Goal: Communication & Community: Connect with others

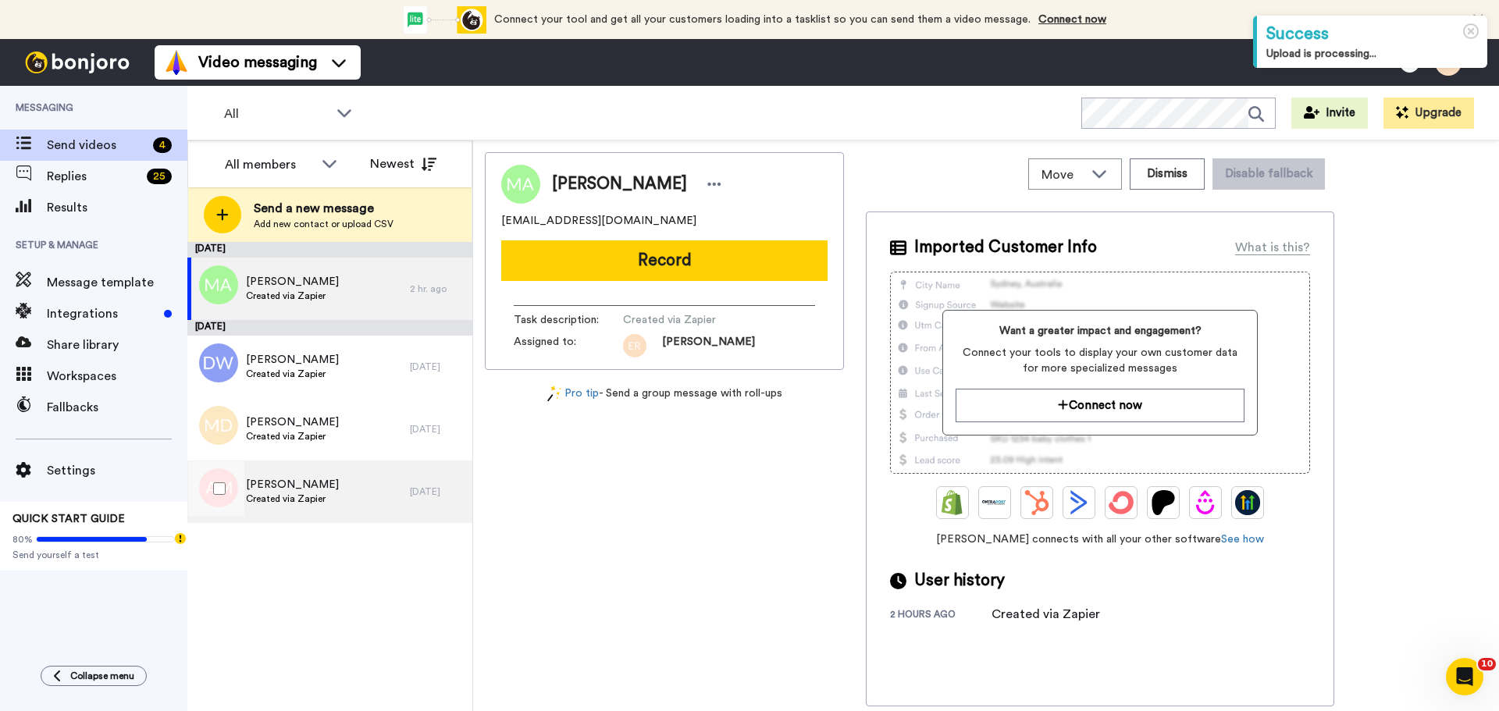
click at [307, 489] on span "Andi Modjeski" at bounding box center [292, 485] width 93 height 16
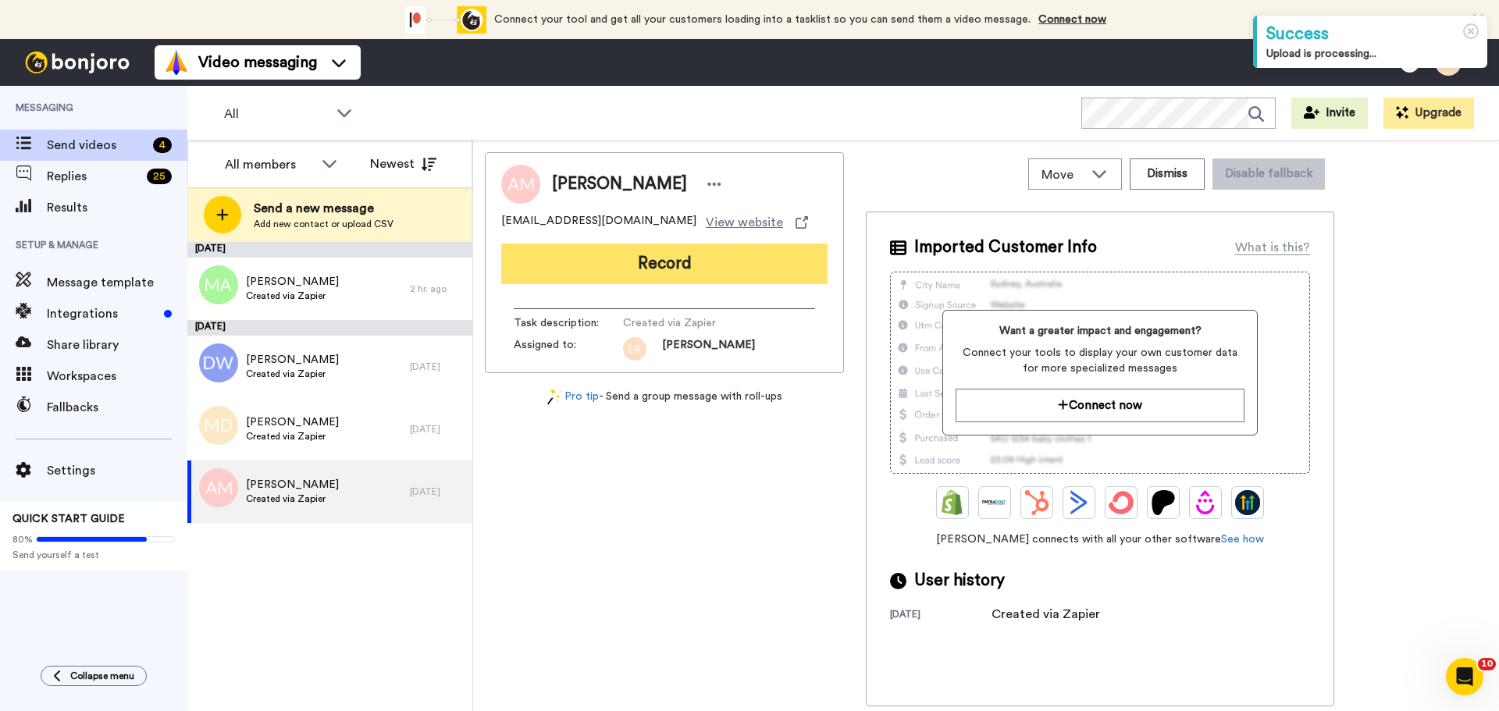
click at [590, 265] on button "Record" at bounding box center [664, 264] width 326 height 41
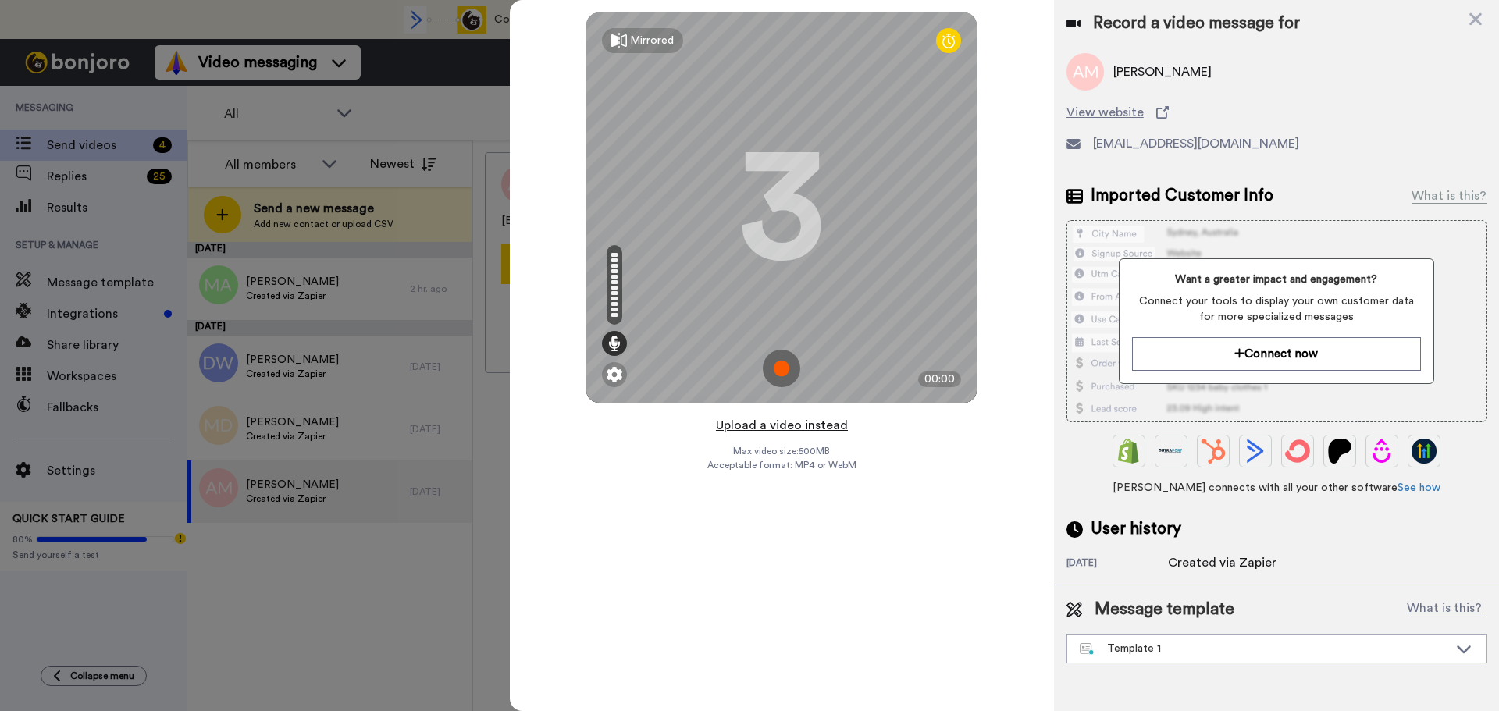
click at [760, 425] on button "Upload a video instead" at bounding box center [781, 425] width 141 height 20
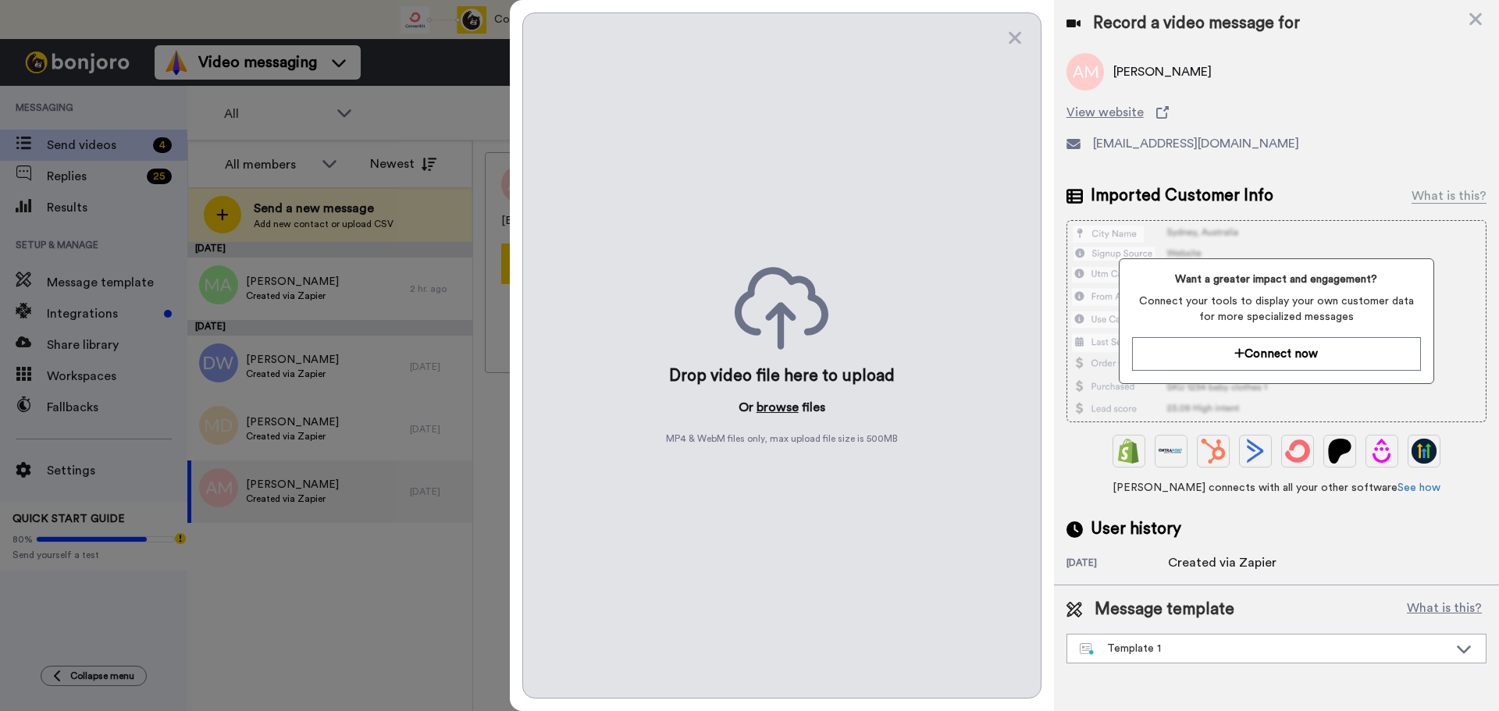
click at [759, 400] on button "browse" at bounding box center [777, 407] width 42 height 19
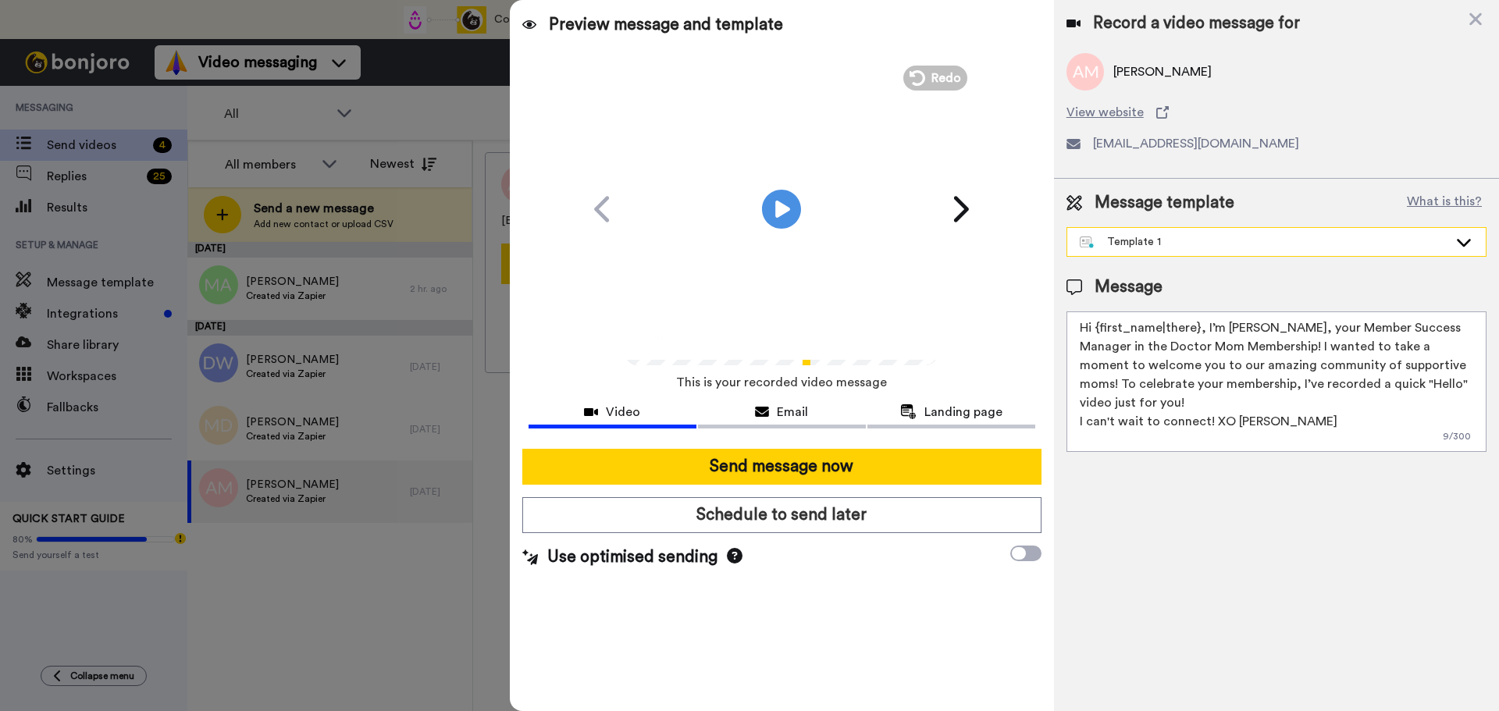
click at [1179, 248] on div "Template 1" at bounding box center [1263, 242] width 368 height 16
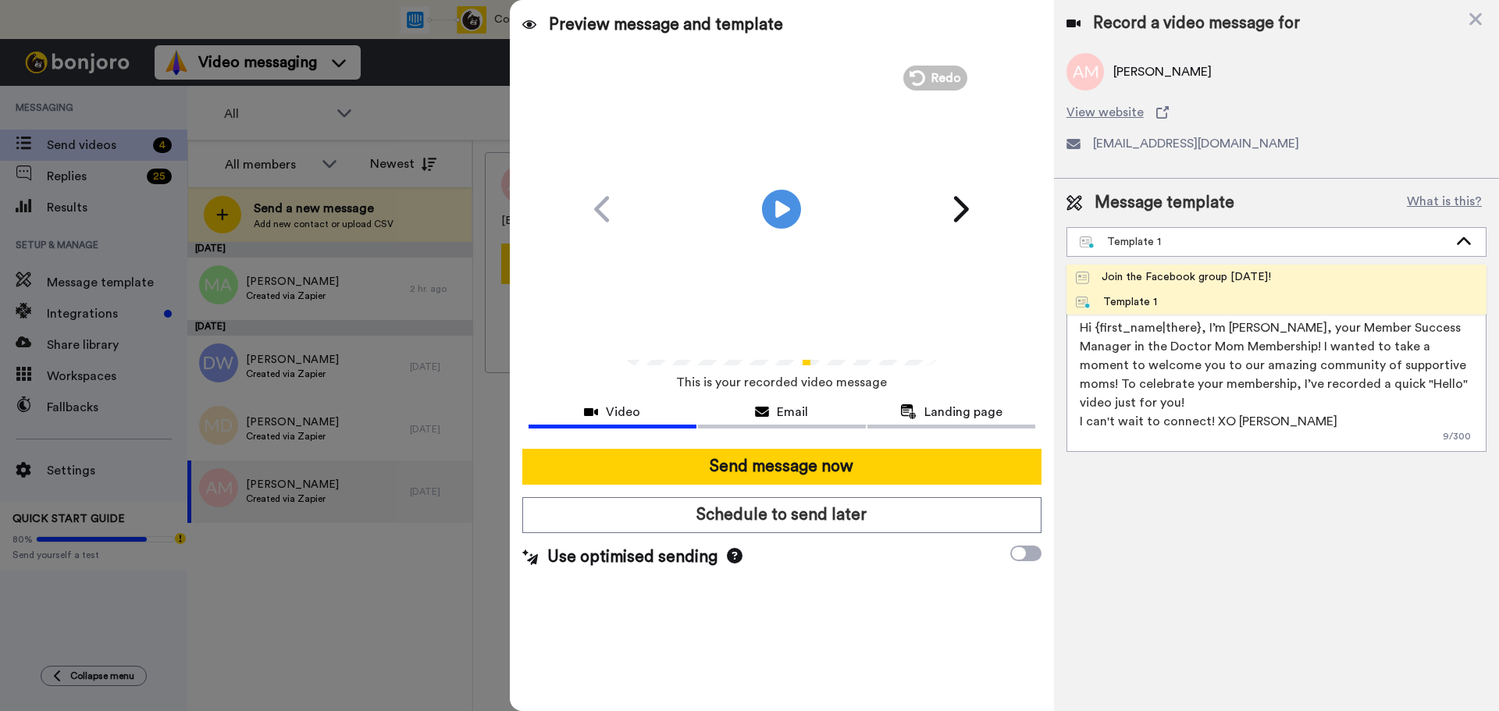
click at [1159, 265] on li "Join the Facebook group [DATE]!" at bounding box center [1276, 277] width 420 height 25
type textarea "Hello {first_name|there}, WELCOME TO THE DOCTOR MOM COMMUNITY!! WOOHOO!! I'm [P…"
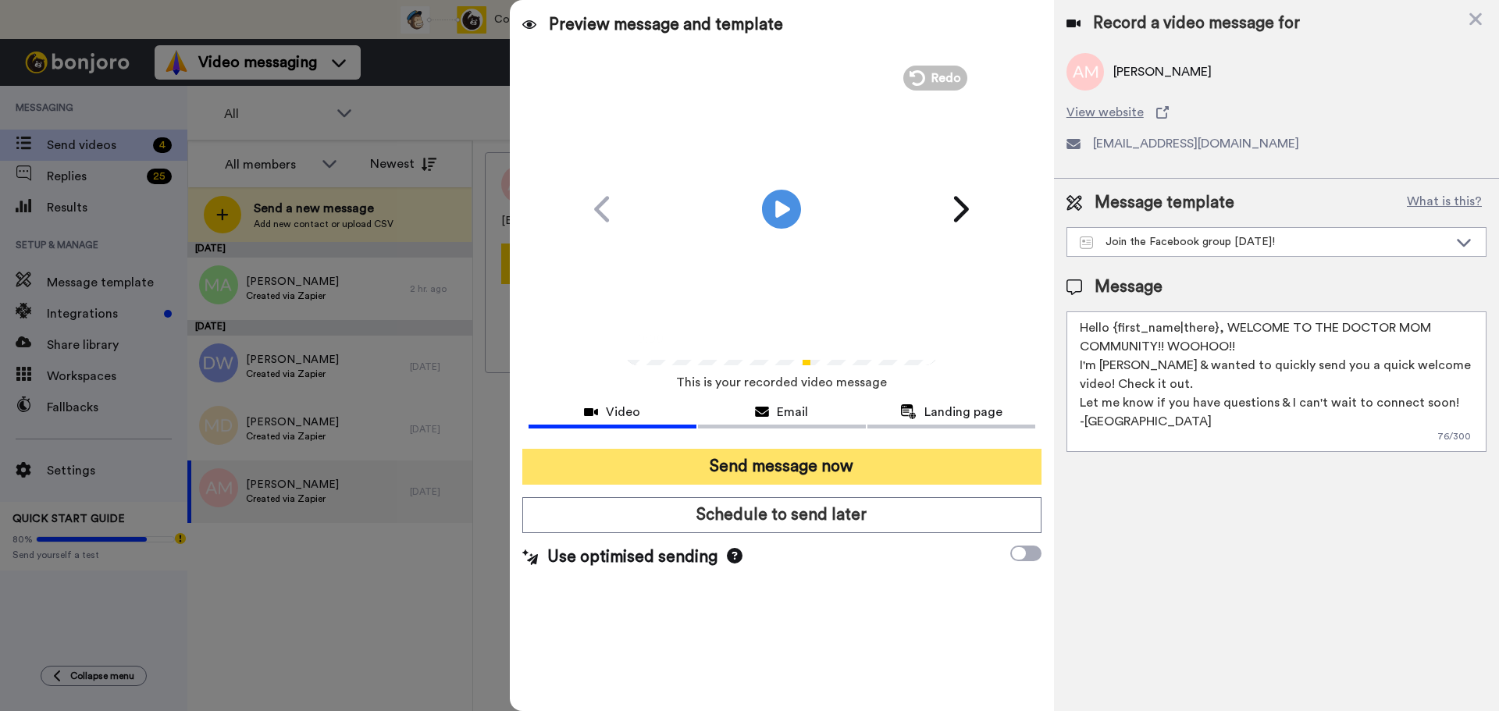
click at [904, 464] on button "Send message now" at bounding box center [781, 467] width 519 height 36
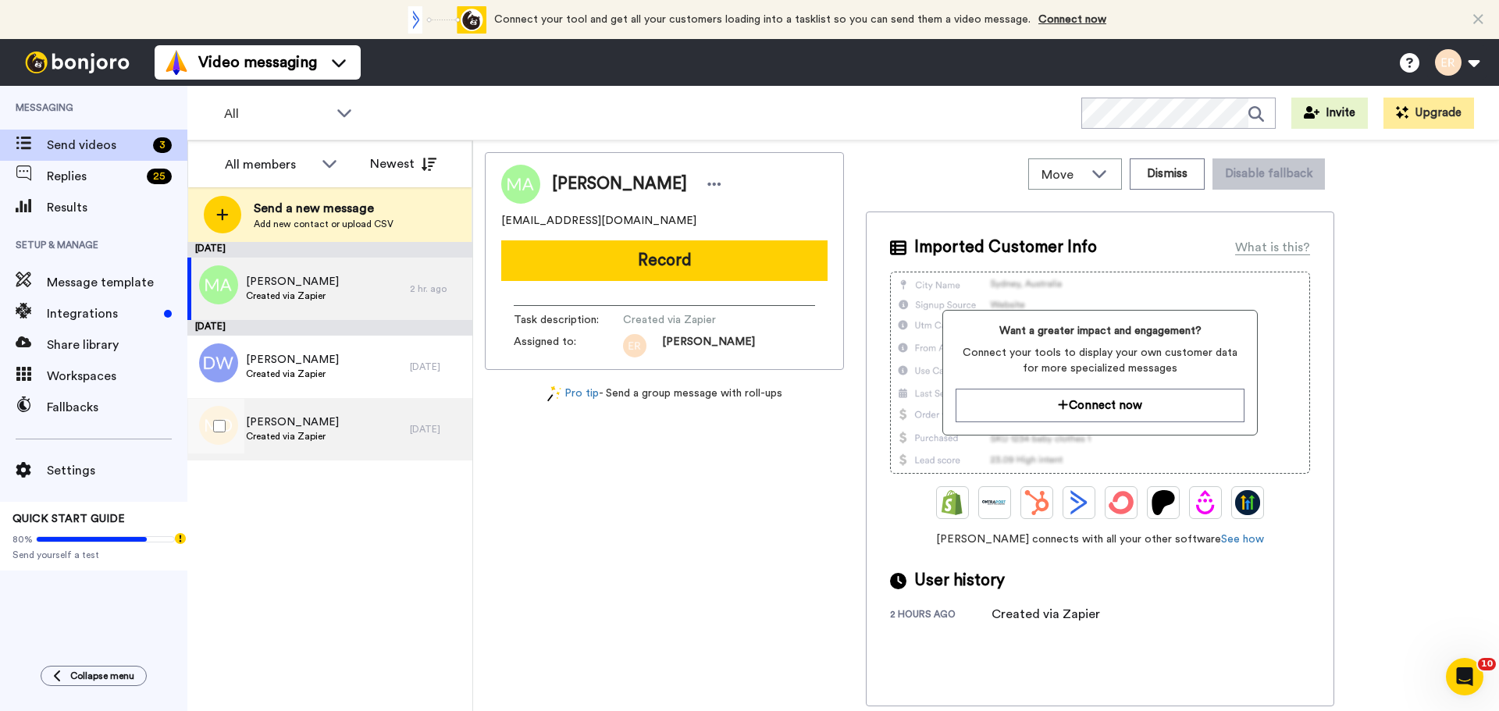
click at [338, 418] on div "[PERSON_NAME] Created via Zapier" at bounding box center [298, 429] width 222 height 62
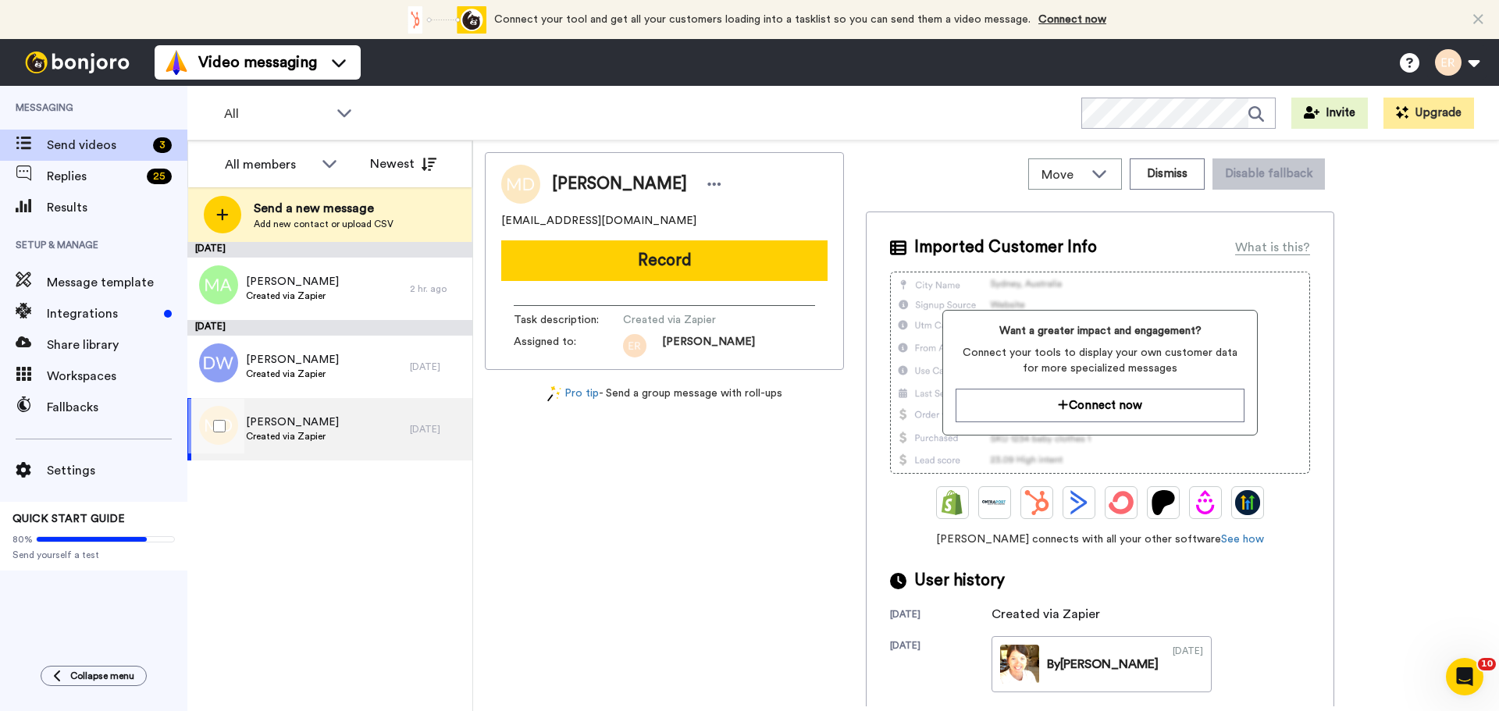
click at [325, 432] on span "Created via Zapier" at bounding box center [292, 436] width 93 height 12
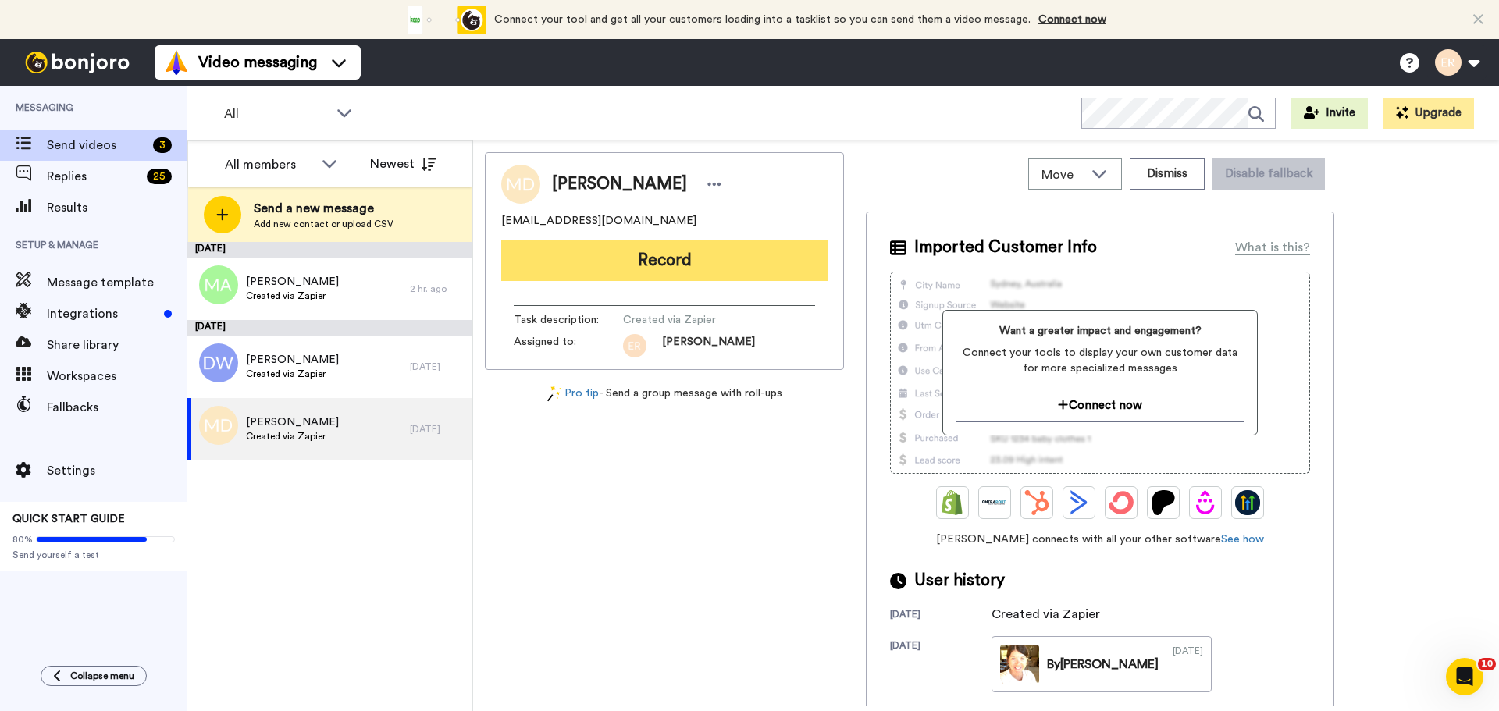
click at [627, 259] on button "Record" at bounding box center [664, 260] width 326 height 41
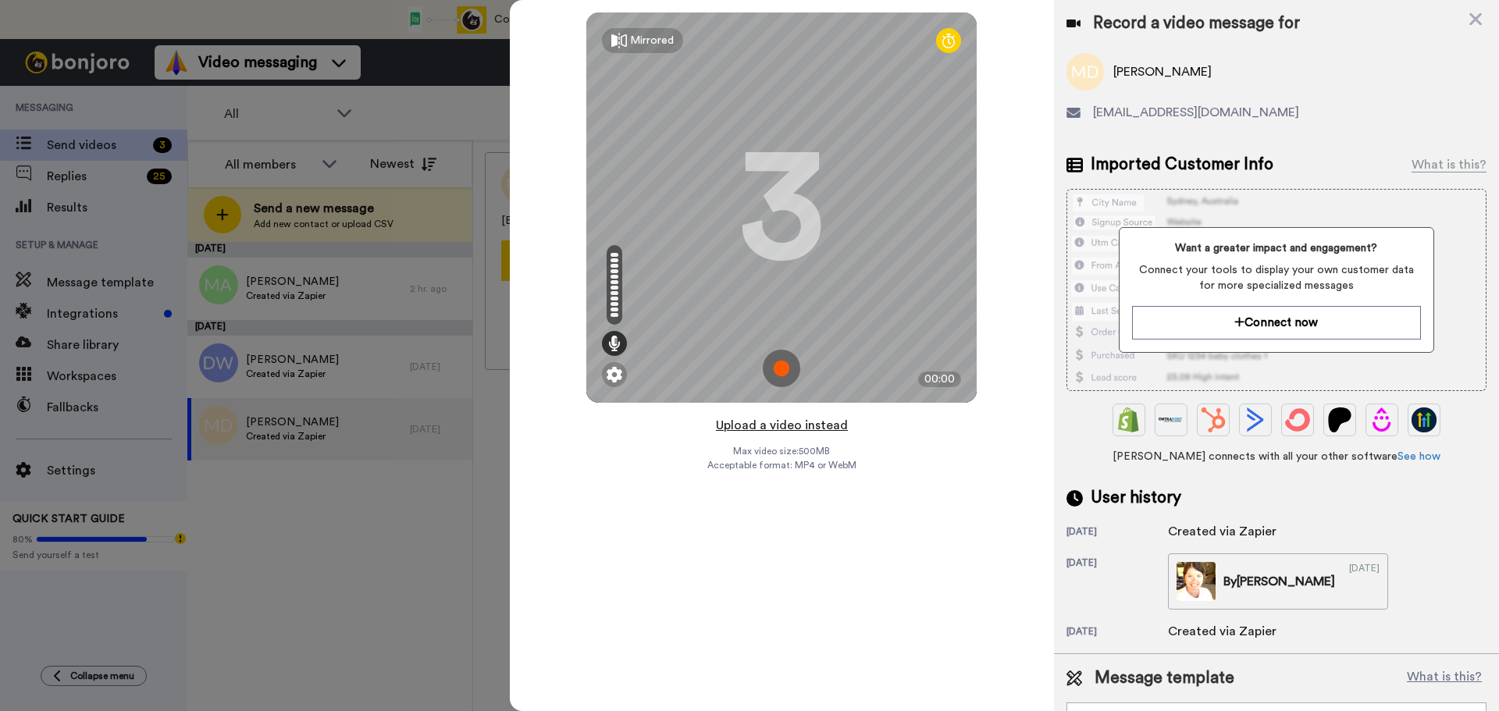
click at [763, 422] on button "Upload a video instead" at bounding box center [781, 425] width 141 height 20
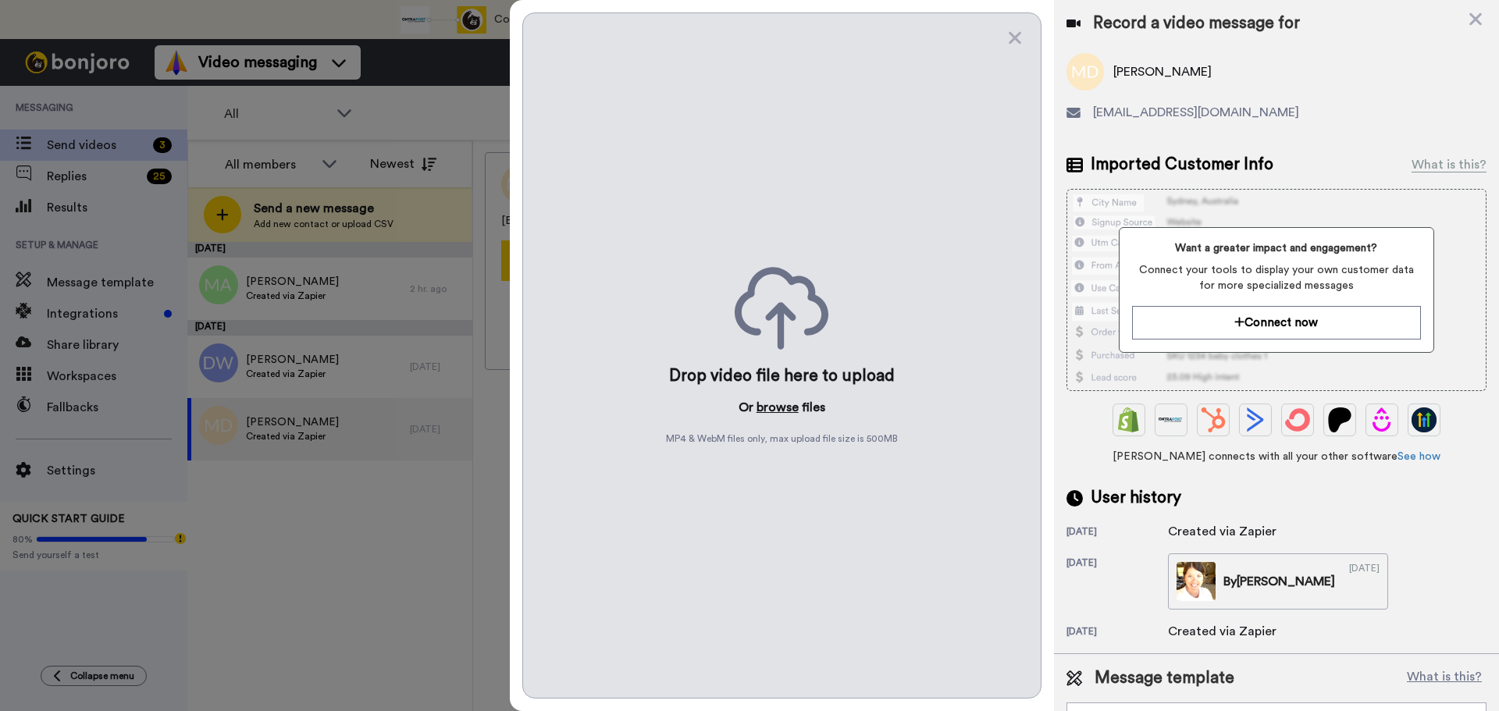
click at [763, 404] on button "browse" at bounding box center [777, 407] width 42 height 19
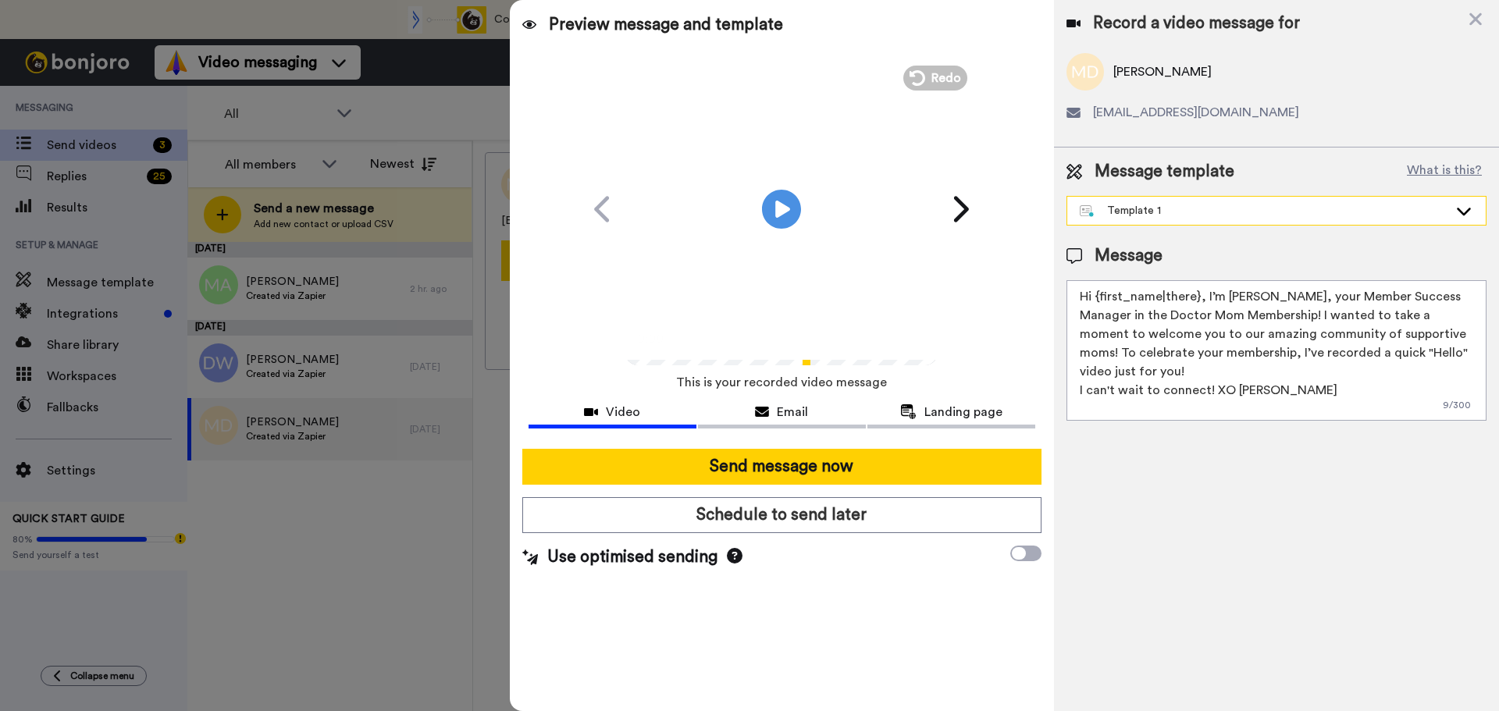
click at [1131, 212] on div "Template 1" at bounding box center [1263, 211] width 368 height 16
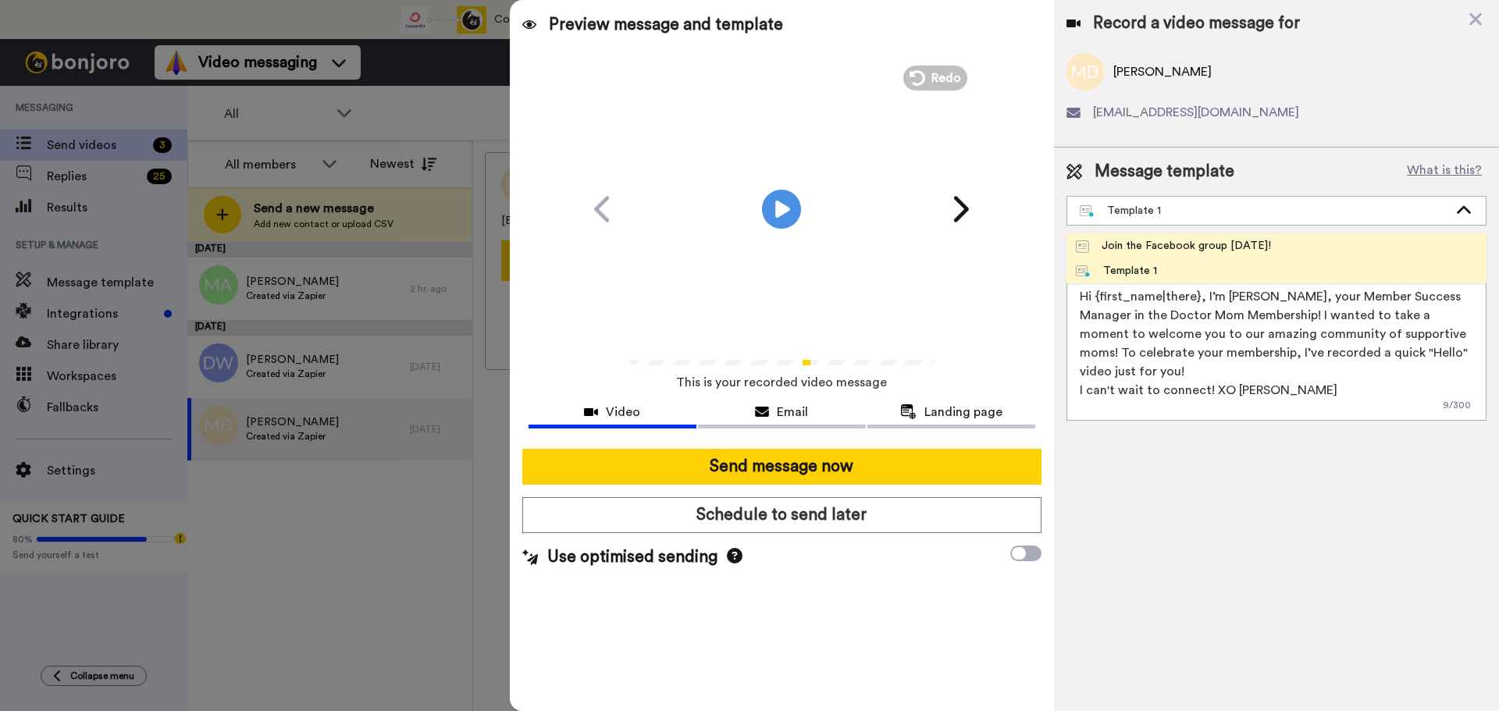
click at [1132, 241] on div "Join the Facebook group today!" at bounding box center [1173, 246] width 195 height 16
type textarea "Hello {first_name|there}, WELCOME TO THE DOCTOR MOM COMMUNITY!! WOOHOO!! I'm Be…"
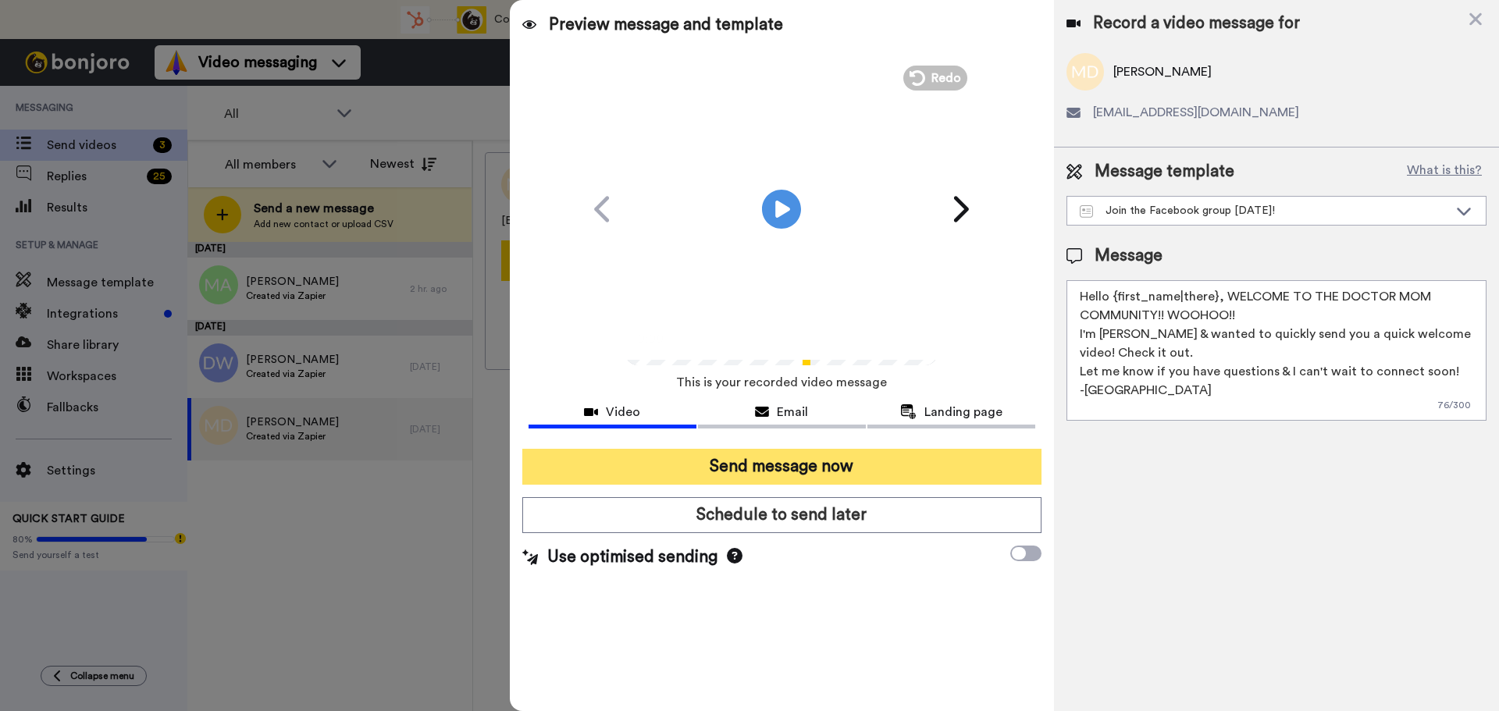
click at [901, 464] on button "Send message now" at bounding box center [781, 467] width 519 height 36
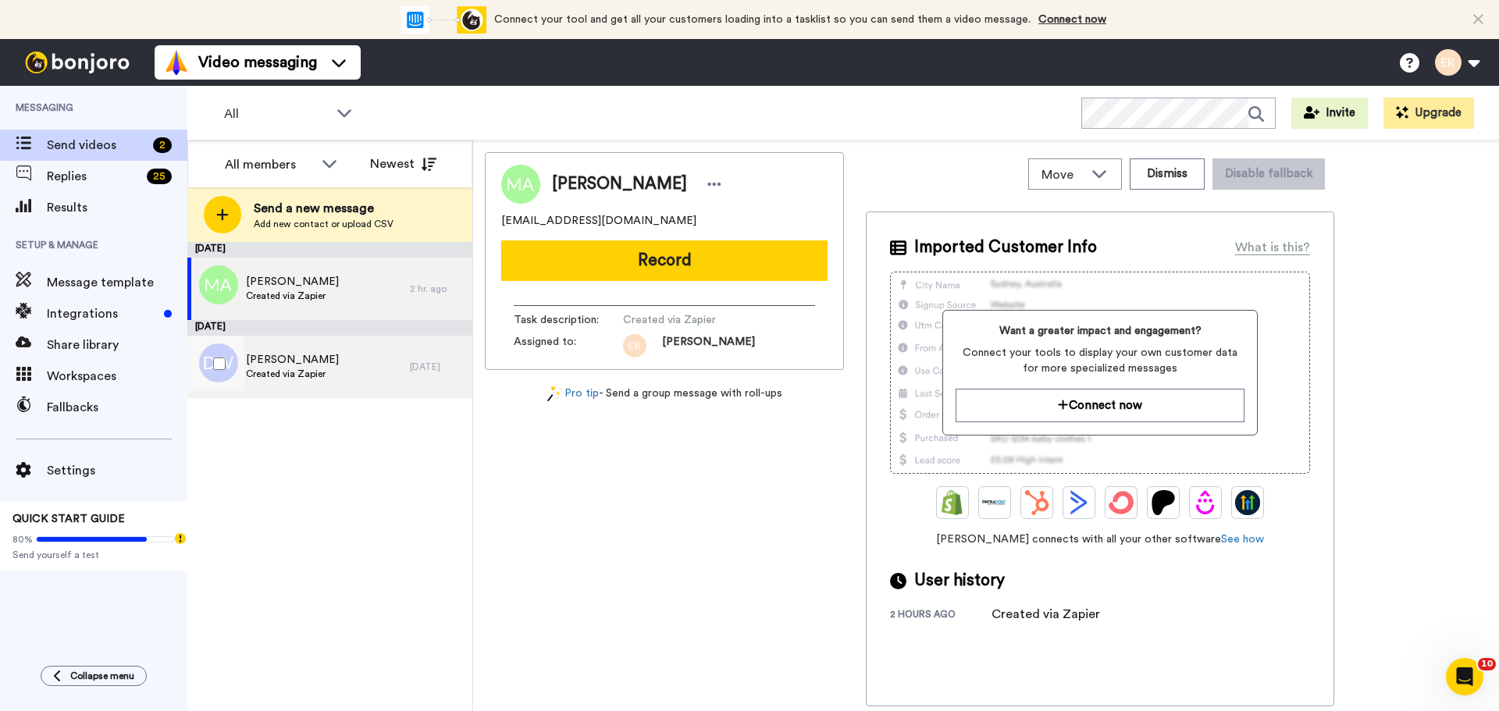
click at [279, 368] on span "Created via Zapier" at bounding box center [292, 374] width 93 height 12
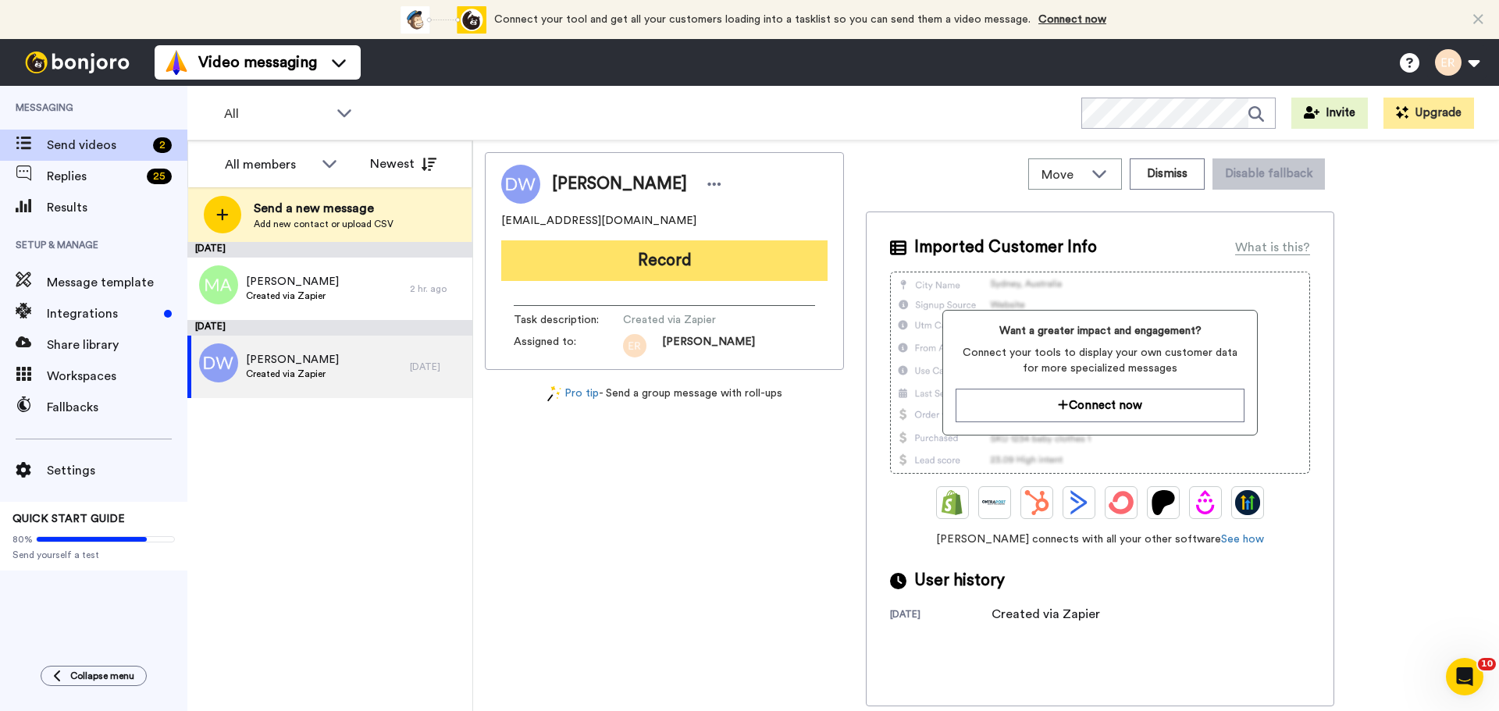
click at [681, 272] on button "Record" at bounding box center [664, 260] width 326 height 41
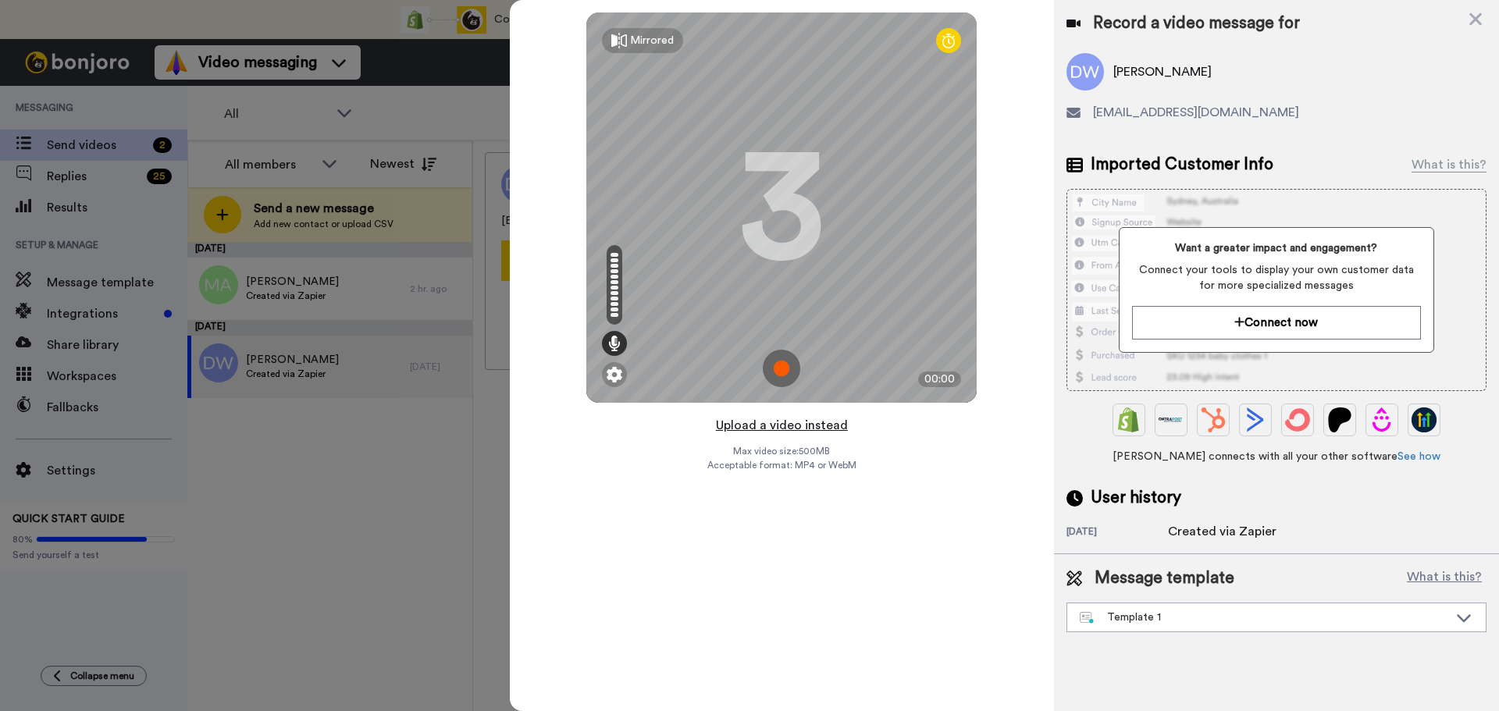
click at [775, 419] on button "Upload a video instead" at bounding box center [781, 425] width 141 height 20
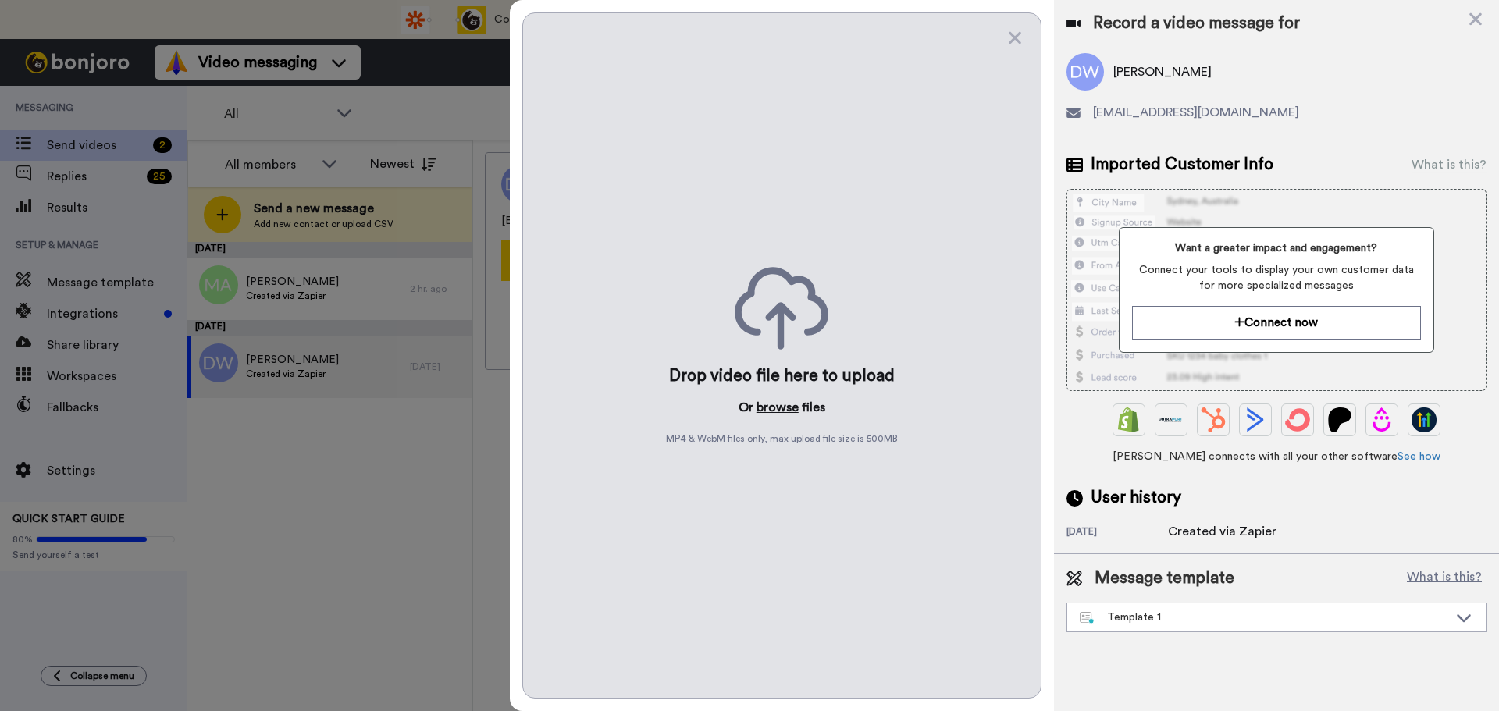
click at [777, 416] on button "browse" at bounding box center [777, 407] width 42 height 19
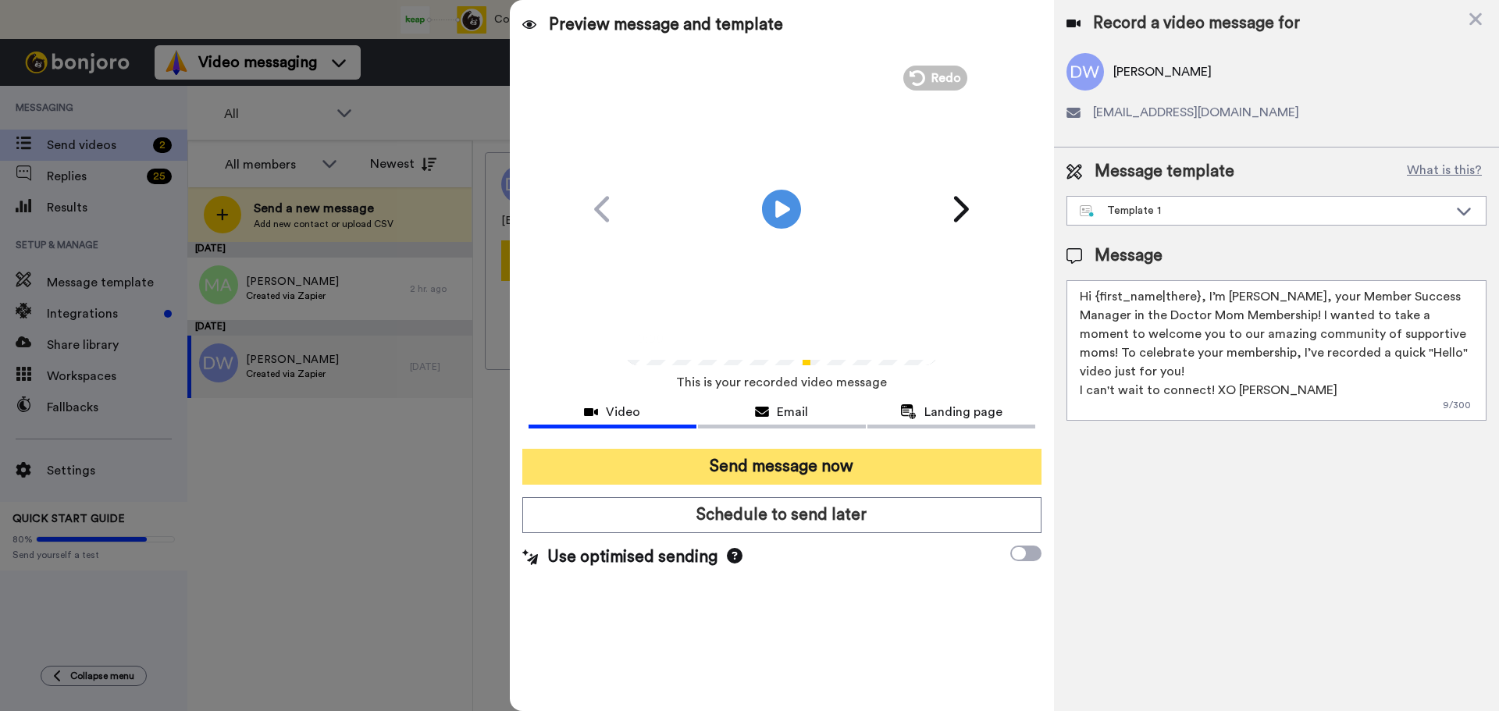
click at [812, 460] on button "Send message now" at bounding box center [781, 467] width 519 height 36
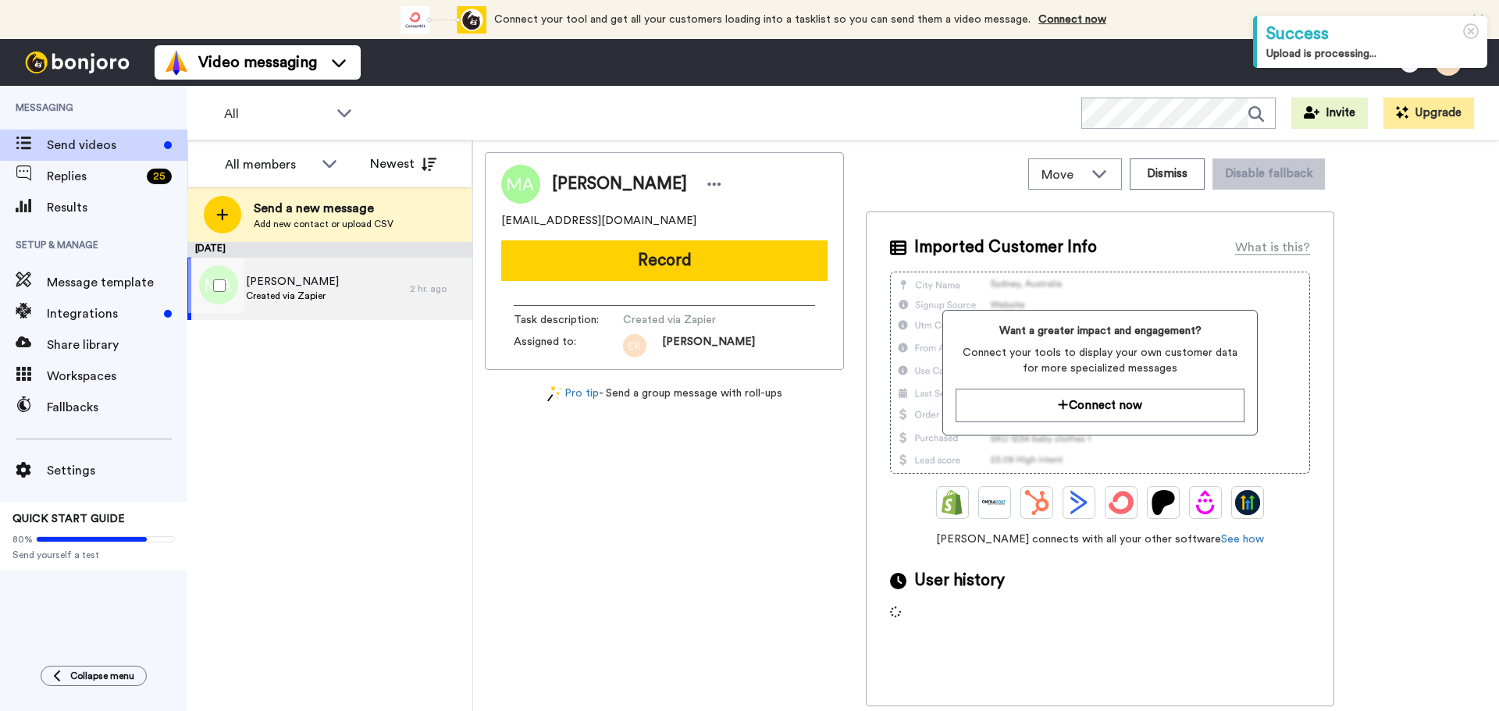
click at [300, 302] on div "Mariam Alnahedh Created via Zapier" at bounding box center [292, 289] width 93 height 30
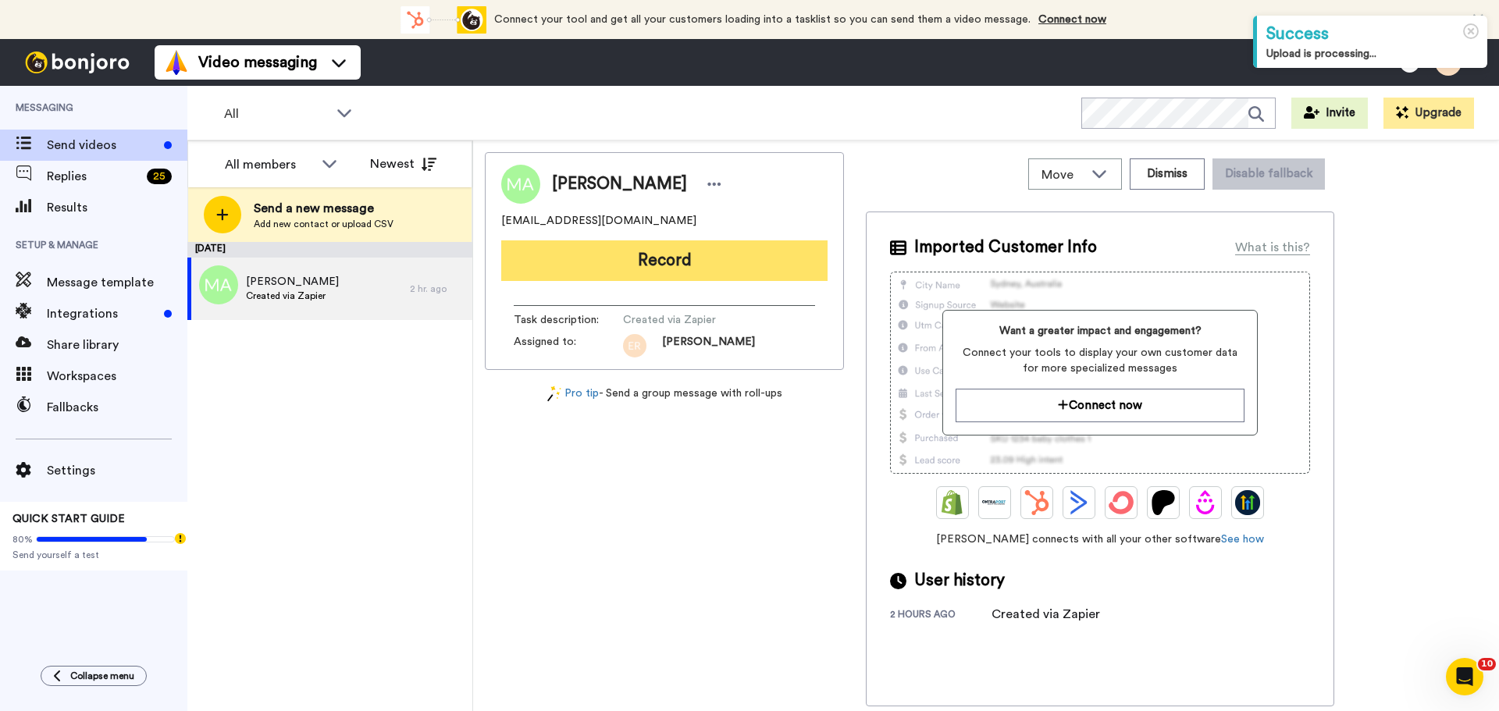
click at [590, 263] on button "Record" at bounding box center [664, 260] width 326 height 41
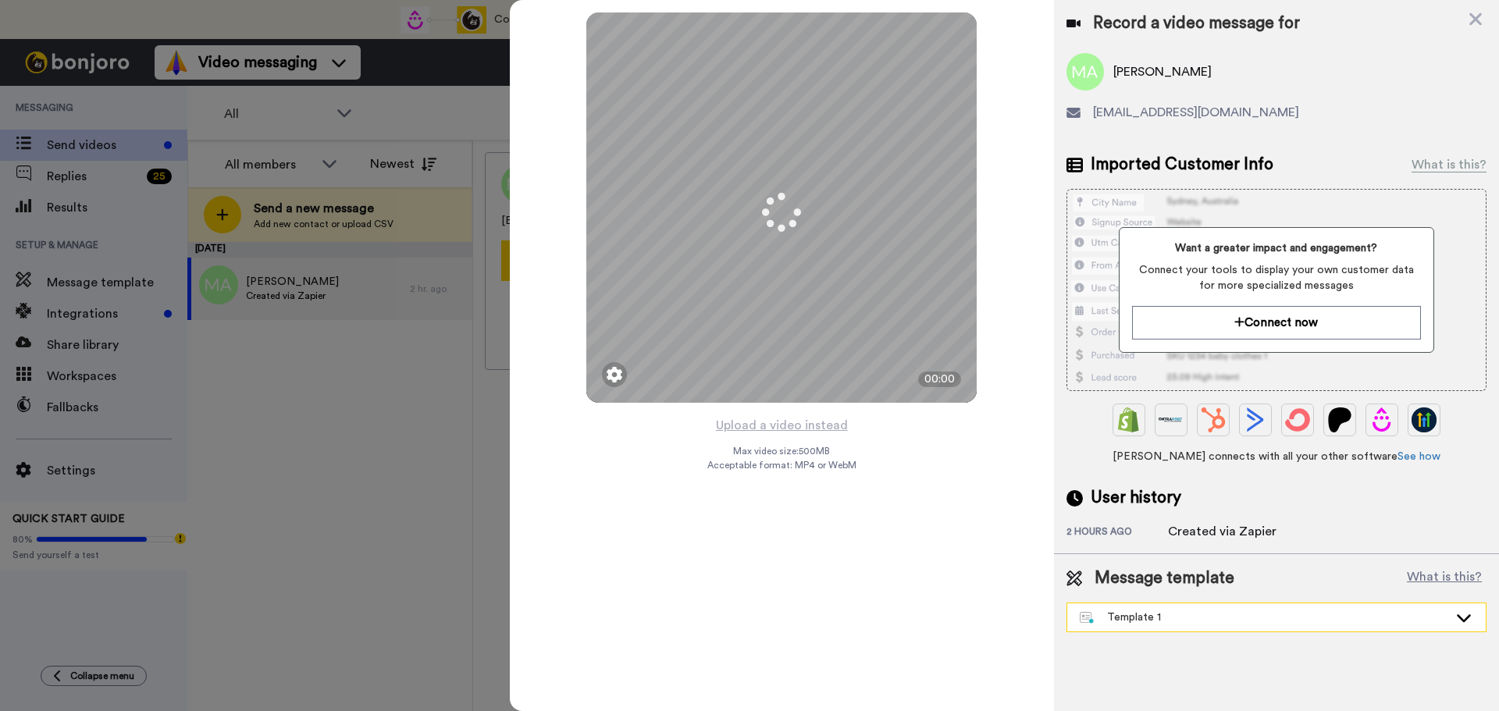
click at [1108, 603] on div "Template 1" at bounding box center [1276, 618] width 420 height 30
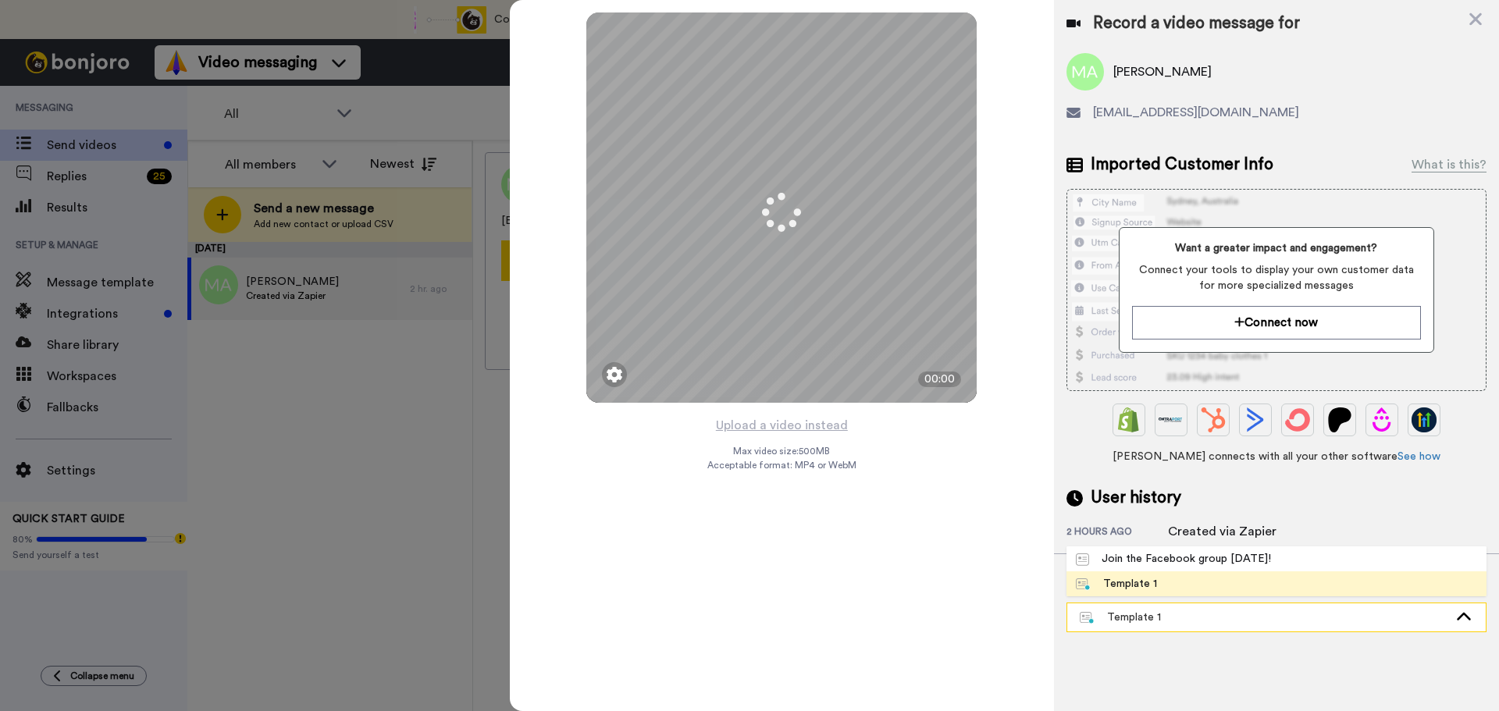
click at [1118, 627] on div "Template 1" at bounding box center [1276, 617] width 418 height 28
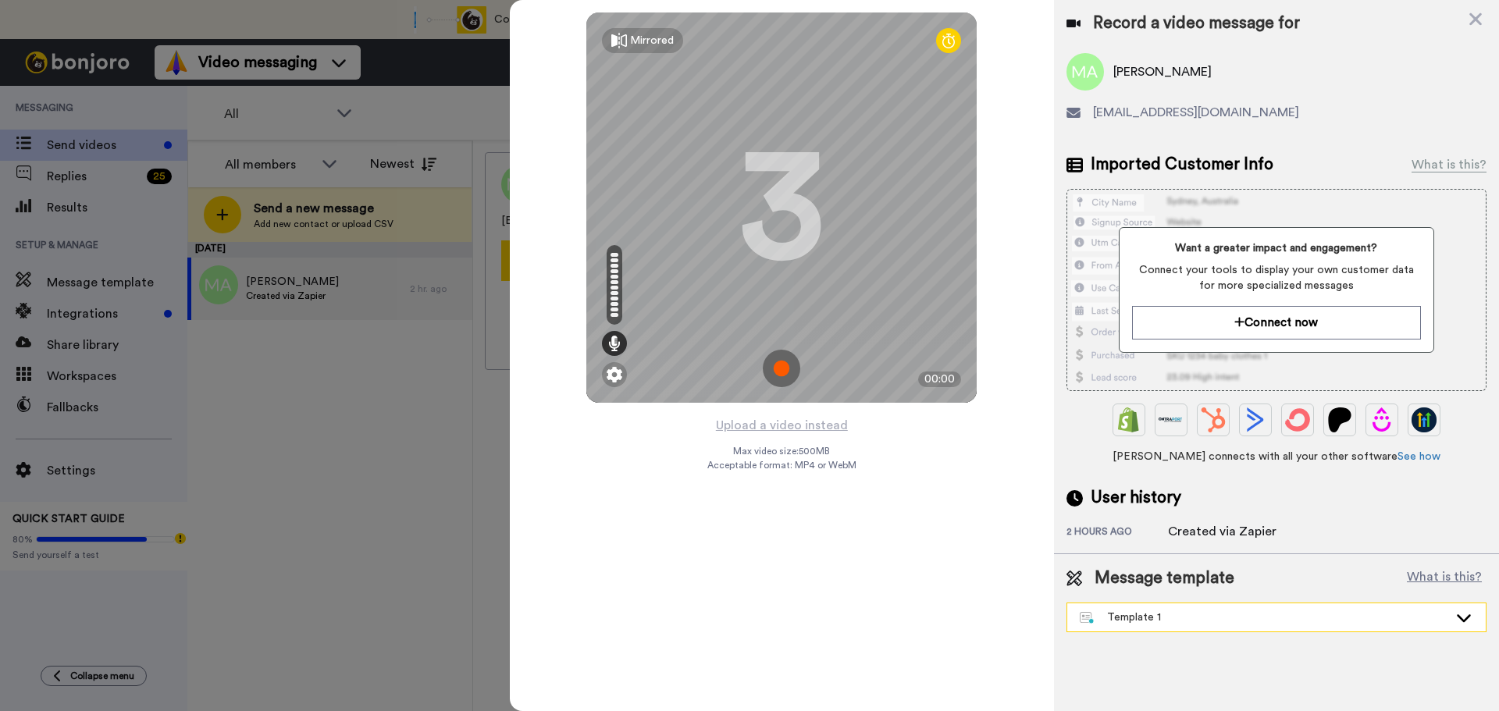
click at [1119, 615] on div "Template 1" at bounding box center [1263, 618] width 368 height 16
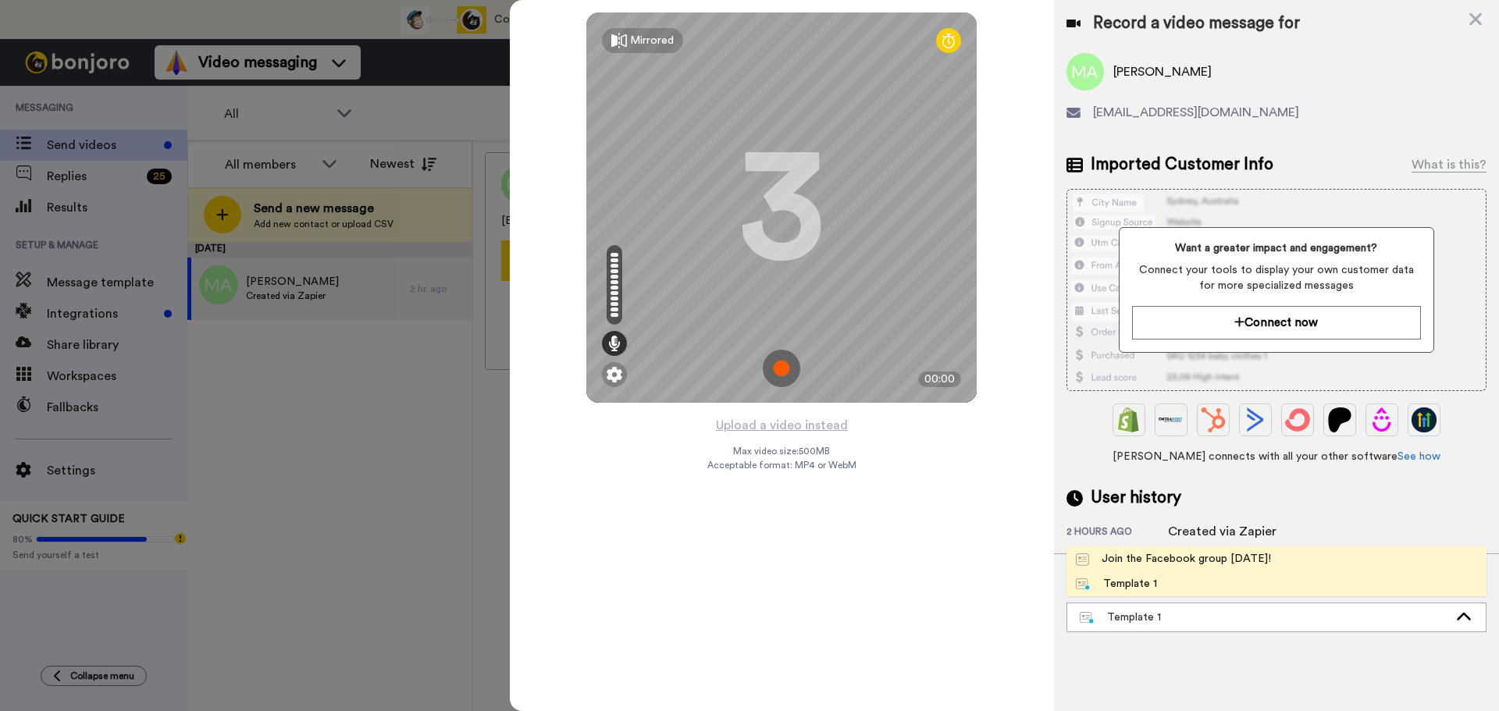
click at [1115, 555] on div "Join the Facebook group today!" at bounding box center [1173, 559] width 195 height 16
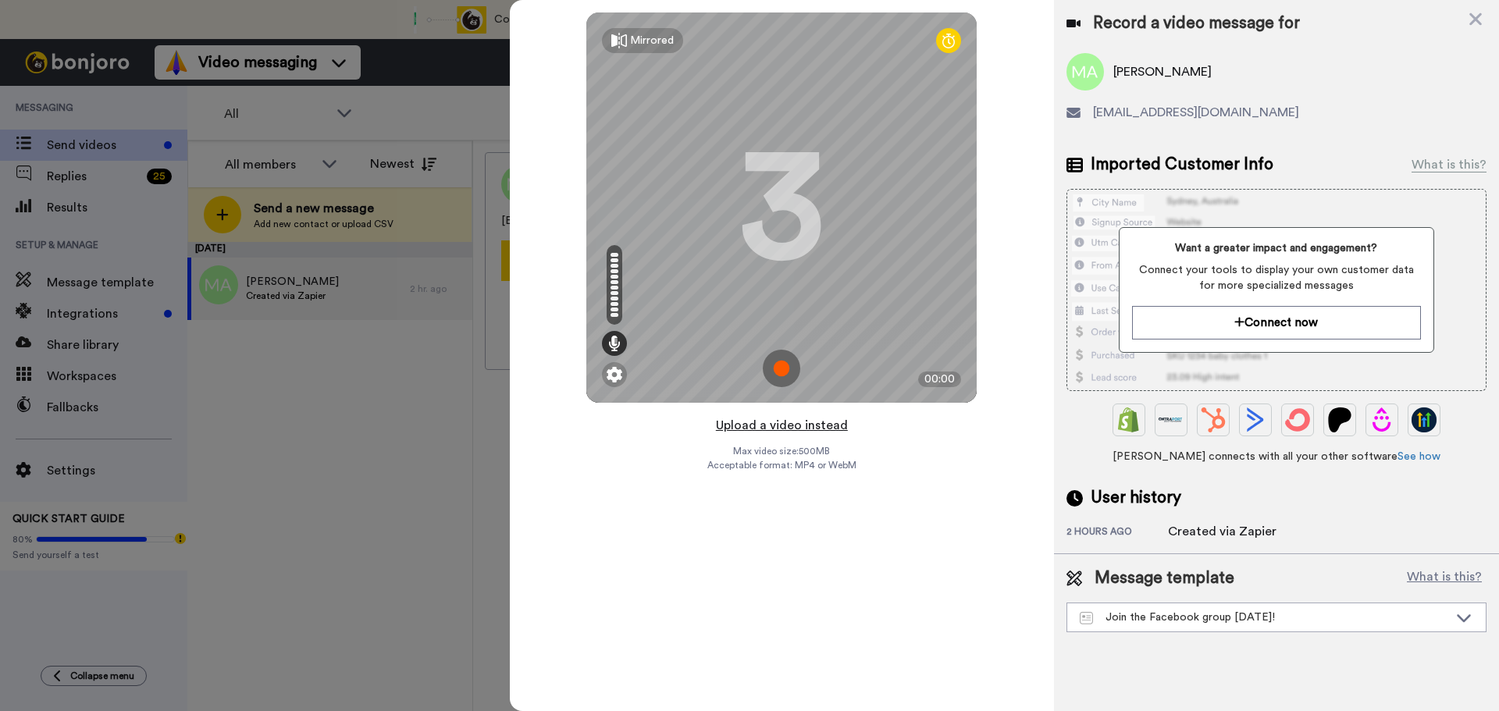
click at [759, 421] on button "Upload a video instead" at bounding box center [781, 425] width 141 height 20
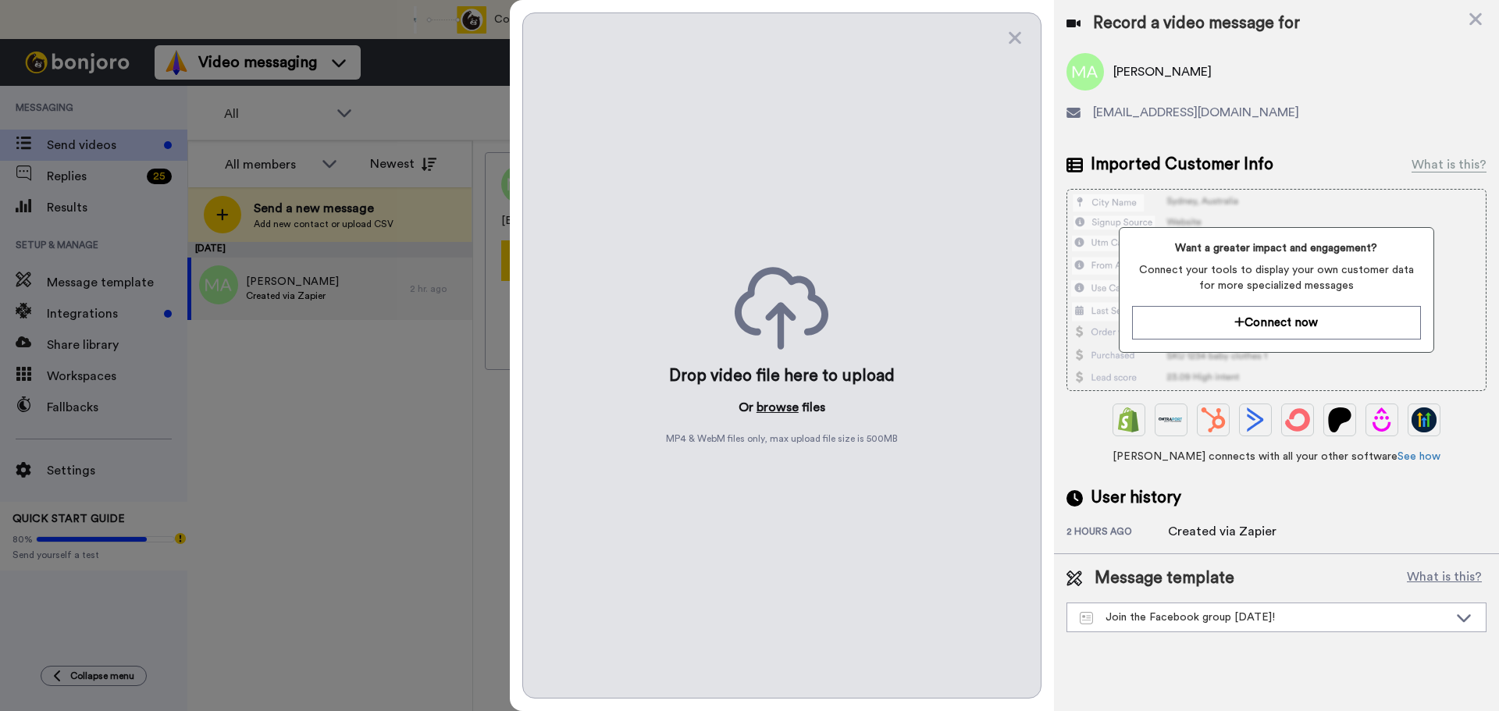
click at [764, 414] on button "browse" at bounding box center [777, 407] width 42 height 19
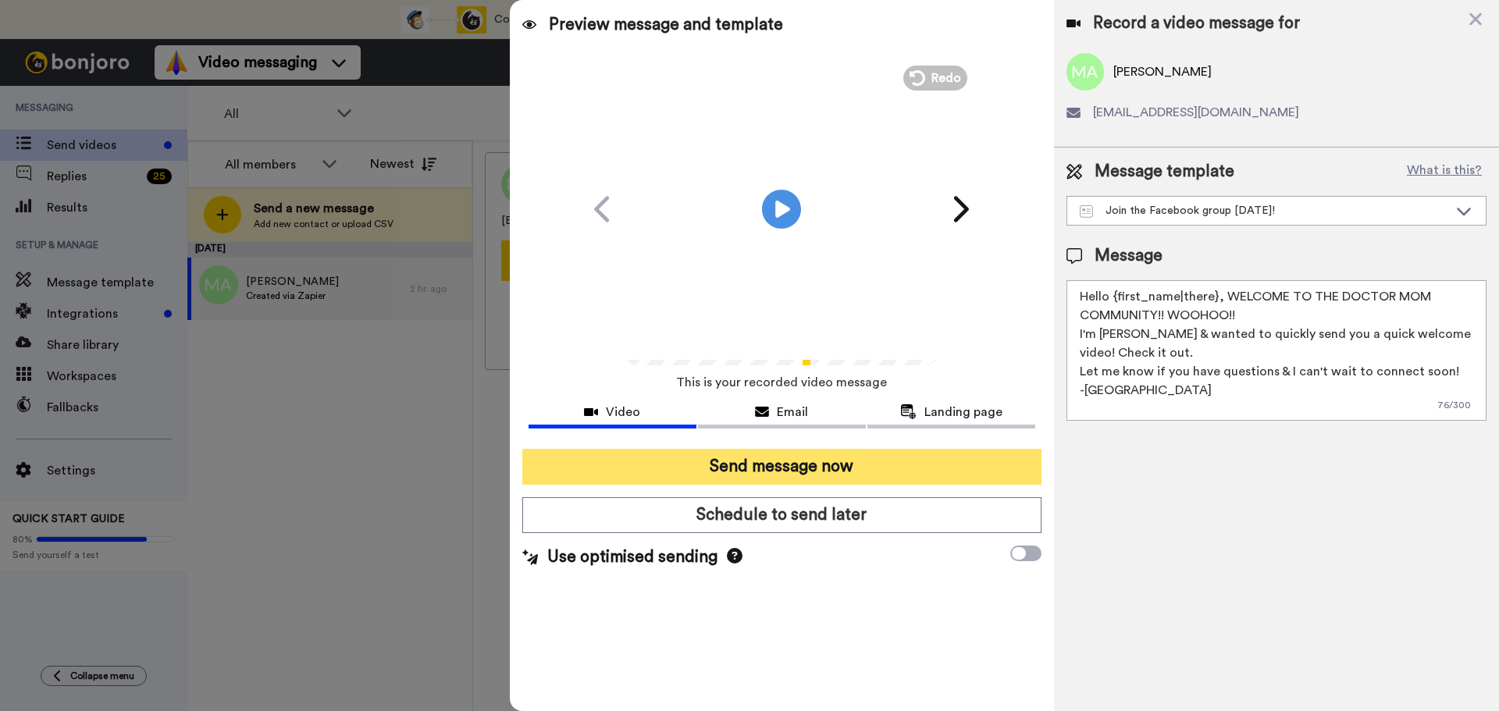
click at [795, 460] on button "Send message now" at bounding box center [781, 467] width 519 height 36
